Goal: Information Seeking & Learning: Learn about a topic

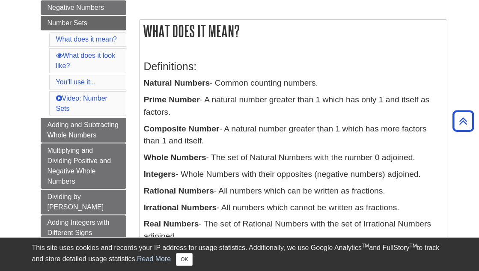
scroll to position [137, 0]
drag, startPoint x: 144, startPoint y: 33, endPoint x: 261, endPoint y: 209, distance: 211.3
click at [260, 212] on div "What does it mean? Definitions: Natural Numbers - Common counting numbers. Prim…" at bounding box center [293, 151] width 308 height 262
click at [300, 50] on div "Definitions: Natural Numbers - Common counting numbers. Prime Number - A natura…" at bounding box center [293, 164] width 307 height 233
drag, startPoint x: 145, startPoint y: 30, endPoint x: 432, endPoint y: 209, distance: 337.7
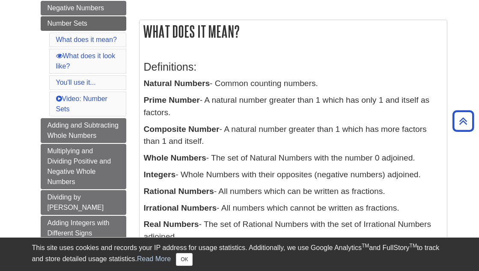
click at [432, 209] on div "What does it mean? Definitions: Natural Numbers - Common counting numbers. Prim…" at bounding box center [293, 151] width 308 height 262
copy div "What does it mean? Definitions: Natural Numbers - Common counting numbers. Prim…"
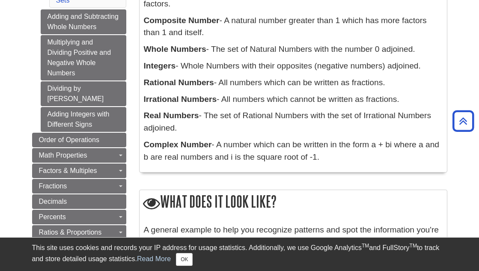
scroll to position [265, 0]
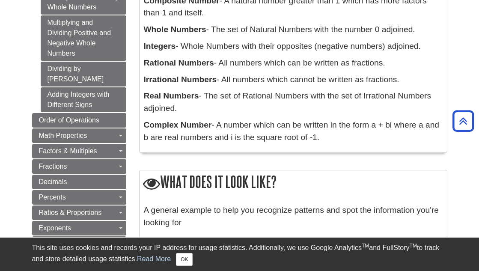
drag, startPoint x: 144, startPoint y: 95, endPoint x: 335, endPoint y: 139, distance: 196.0
click at [335, 139] on div "Definitions: Natural Numbers - Common counting numbers. Prime Number - A natura…" at bounding box center [293, 36] width 299 height 224
copy div "Real Numbers - The set of Rational Numbers with the set of Irrational Numbers a…"
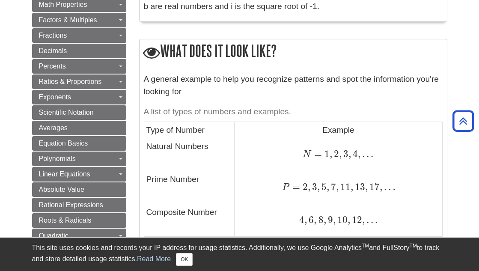
scroll to position [394, 0]
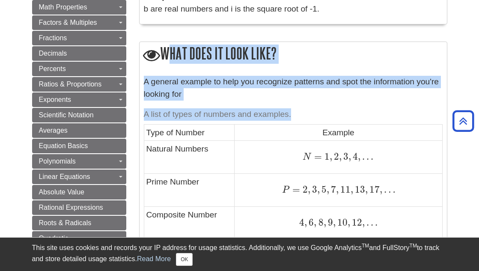
drag, startPoint x: 163, startPoint y: 54, endPoint x: 295, endPoint y: 113, distance: 144.8
click at [295, 113] on div "What does it look like? A general example to help you recognize patterns and sp…" at bounding box center [293, 267] width 308 height 450
copy div "What does it look like? A general example to help you recognize patterns and sp…"
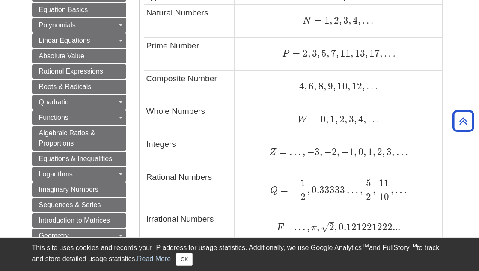
scroll to position [436, 0]
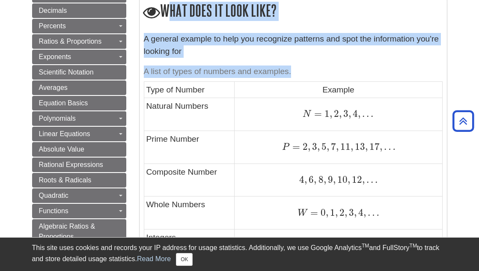
click at [304, 63] on caption "A list of types of numbers and examples." at bounding box center [293, 71] width 299 height 19
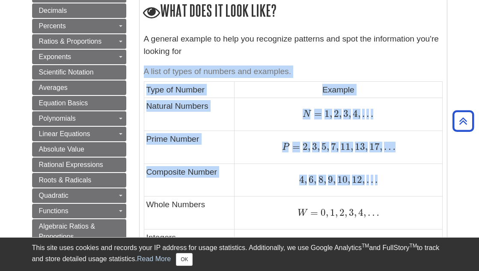
drag, startPoint x: 144, startPoint y: 70, endPoint x: 396, endPoint y: 196, distance: 281.7
click at [396, 196] on table "A list of types of numbers and examples. Type of Number Example Natural Numbers…" at bounding box center [293, 237] width 299 height 351
click at [465, 122] on icon "Back to Top" at bounding box center [463, 120] width 27 height 27
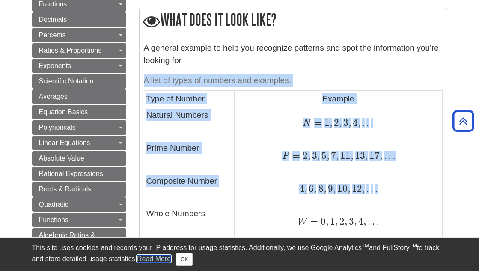
scroll to position [515, 0]
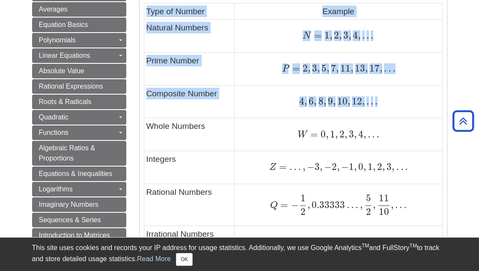
click at [276, 108] on td "4 , 6 , 8 , 9 , 10 , 12 , . . . 4 , 6 , 8 , 9 , 10 , 12 , . . ." at bounding box center [339, 101] width 208 height 33
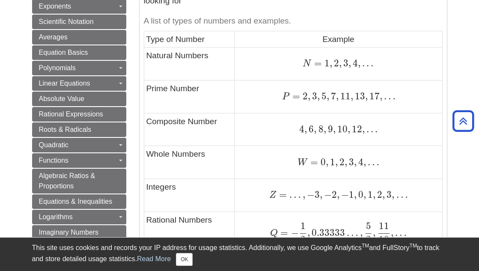
scroll to position [472, 0]
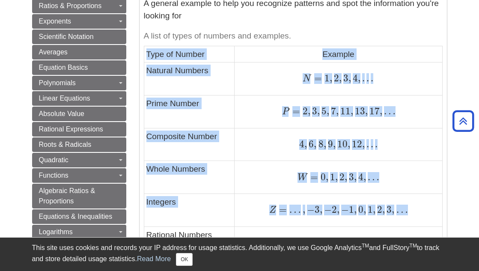
drag, startPoint x: 146, startPoint y: 50, endPoint x: 332, endPoint y: 221, distance: 253.7
click at [332, 221] on tbody "Type of Number Example Natural Numbers N = 1 , 2 , 3 , 4 , . . . N = 1 , 2 , 3 …" at bounding box center [293, 211] width 298 height 331
click at [391, 66] on td "N = 1 , 2 , 3 , 4 , . . . N = 1 , 2 , 3 , 4 , . . ." at bounding box center [339, 78] width 208 height 33
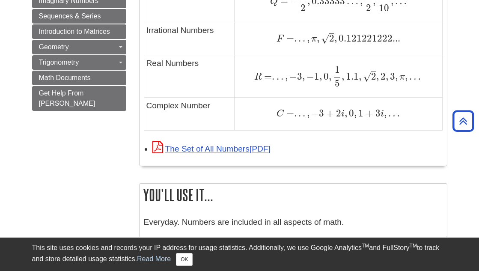
scroll to position [729, 0]
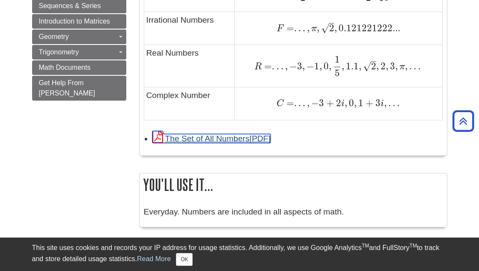
click at [201, 138] on link "The Set of All Numbers" at bounding box center [211, 138] width 118 height 9
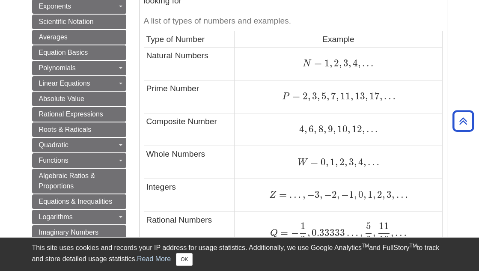
scroll to position [472, 0]
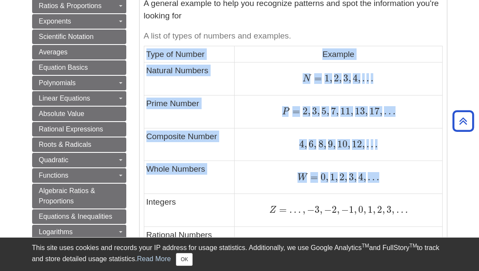
drag, startPoint x: 147, startPoint y: 52, endPoint x: 403, endPoint y: 184, distance: 287.9
click at [403, 184] on tbody "Type of Number Example Natural Numbers N = 1 , 2 , 3 , 4 , . . . N = 1 , 2 , 3 …" at bounding box center [293, 211] width 298 height 331
copy tbody "Type of Number Example Natural Numbers N = 1 , 2 , 3 , 4 , . . . N = 1 , 2 , 3 …"
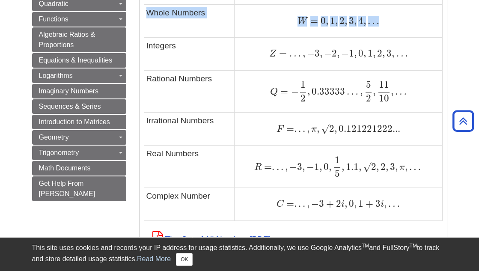
scroll to position [643, 0]
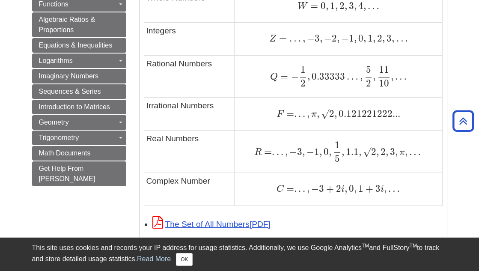
click at [149, 34] on td "Integers" at bounding box center [189, 39] width 91 height 33
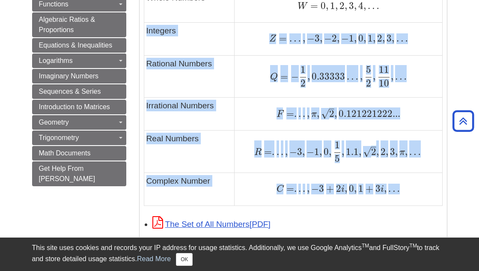
drag, startPoint x: 146, startPoint y: 28, endPoint x: 416, endPoint y: 198, distance: 319.0
click at [416, 198] on tbody "Type of Number Example Natural Numbers N = 1 , 2 , 3 , 4 , . . . N = 1 , 2 , 3 …" at bounding box center [293, 40] width 298 height 331
copy tbody "Integers Z = … , − 3 , − 2 , − 1 , 0 , 1 , 2 , 3 , … Z = … , − 3 , − 2 , − 1 , …"
click at [423, 81] on div "Q = − 1 2 , 0.33333 … , 5 2 , 11 10 , … Q = − 1 2 , 0.33333 … , 5 2 , 11 10 , …" at bounding box center [338, 76] width 203 height 21
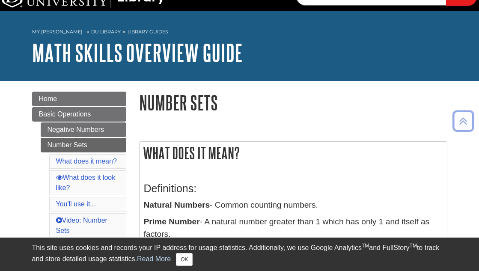
scroll to position [0, 0]
